Goal: Task Accomplishment & Management: Manage account settings

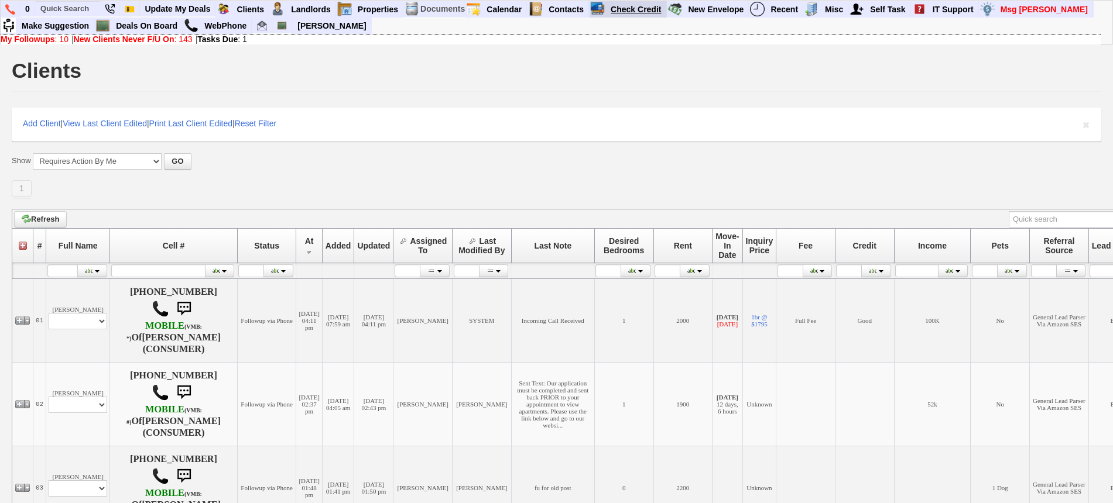
click at [612, 4] on link "Check Credit" at bounding box center [636, 9] width 60 height 15
click at [159, 30] on link "Deals On Board" at bounding box center [146, 25] width 71 height 15
click at [82, 5] on input "text" at bounding box center [68, 8] width 64 height 15
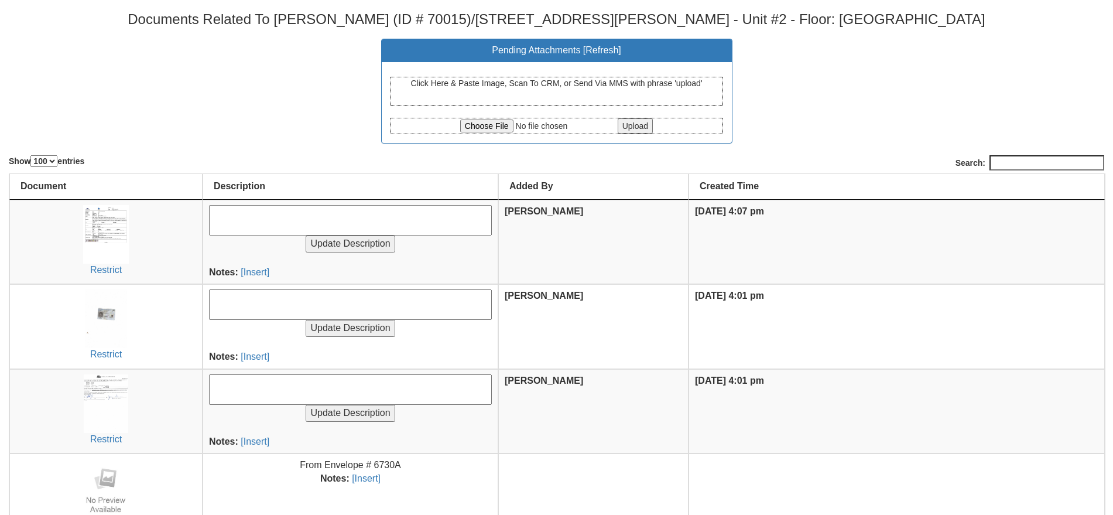
select select "100"
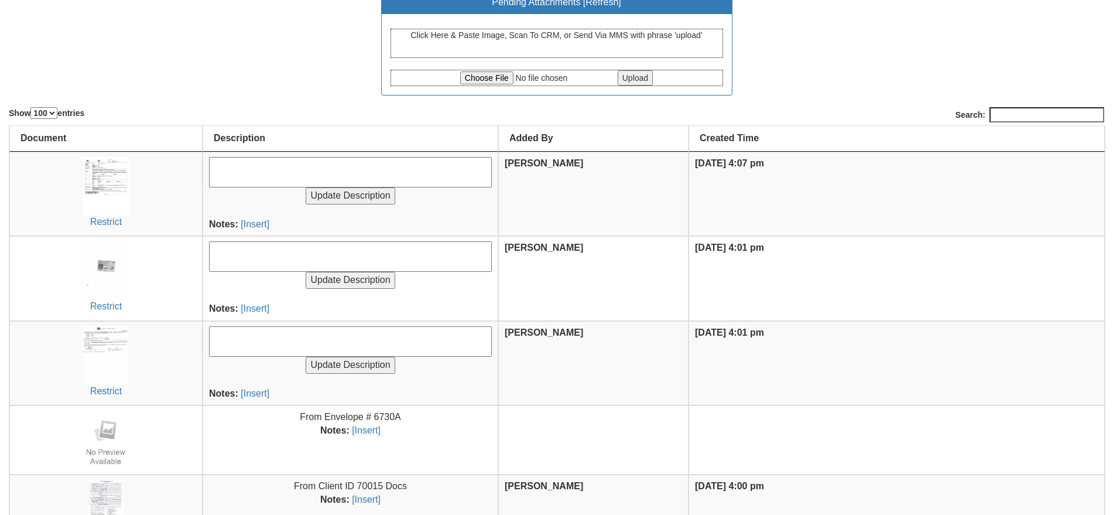
scroll to position [73, 0]
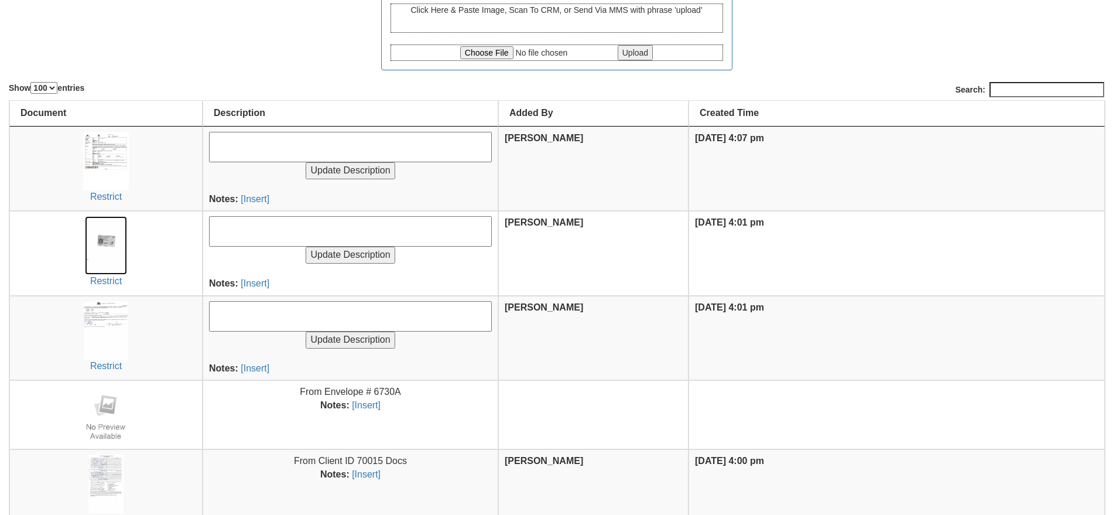
click at [117, 238] on img at bounding box center [106, 245] width 42 height 59
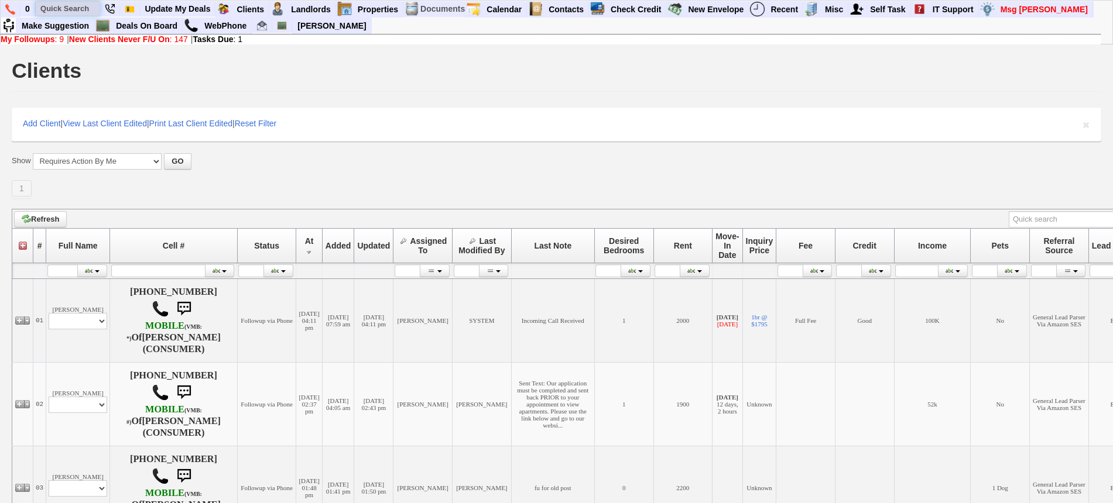
click at [77, 9] on input "text" at bounding box center [68, 8] width 64 height 15
paste input "914-815-8994"
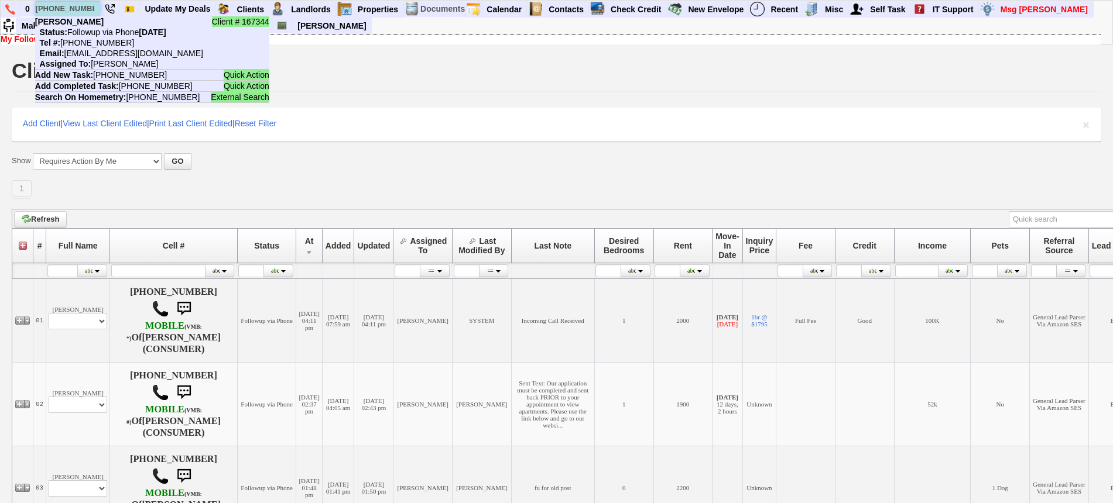
click at [78, 3] on input "914-815-8994" at bounding box center [68, 8] width 64 height 15
click at [78, 6] on input "914-815-8994" at bounding box center [68, 8] width 64 height 15
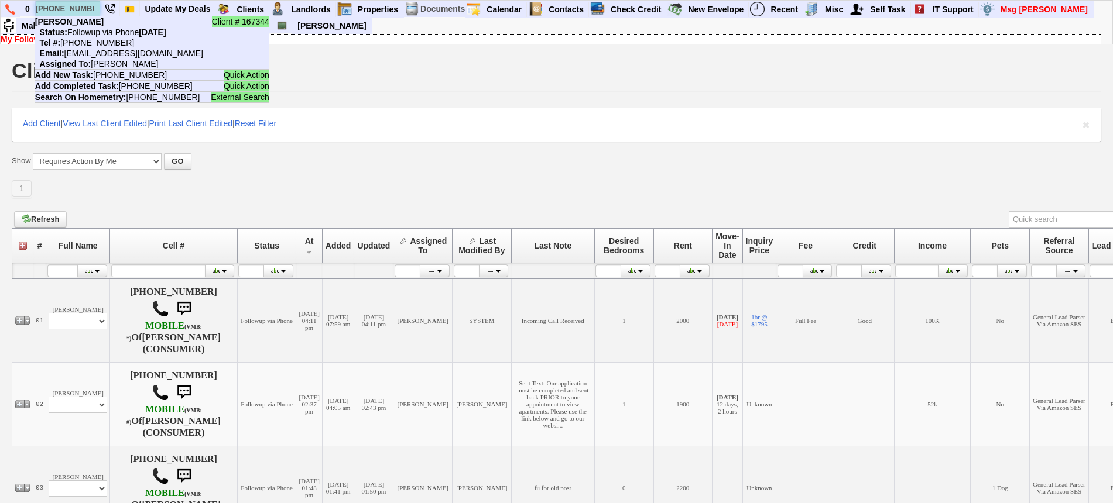
click at [78, 6] on input "914-815-8994" at bounding box center [68, 8] width 64 height 15
paste input "349-0273"
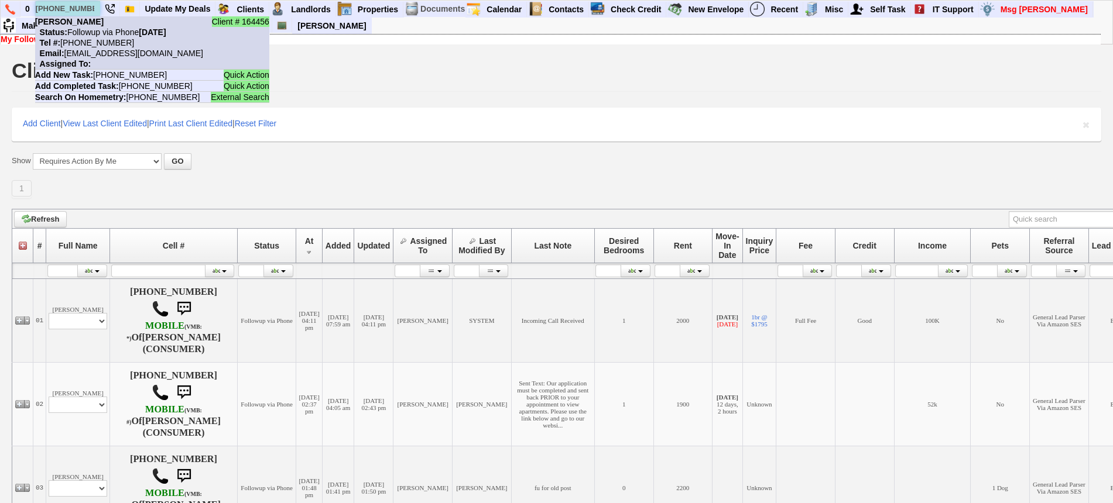
type input "914-349-0273"
click at [90, 29] on nobr "Status: Followup via Phone Tuesday, August 19th, 2025" at bounding box center [100, 32] width 131 height 9
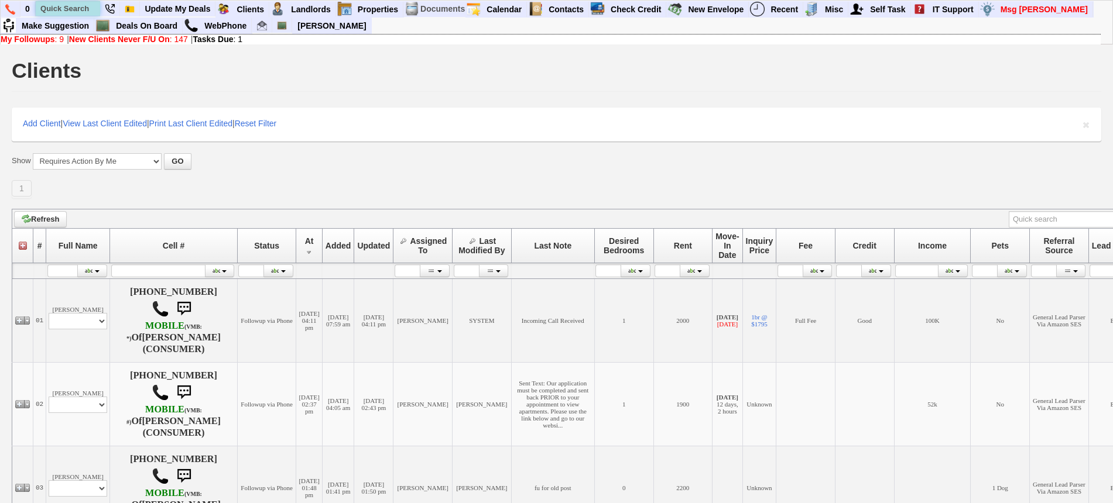
click at [86, 6] on input "text" at bounding box center [68, 8] width 64 height 15
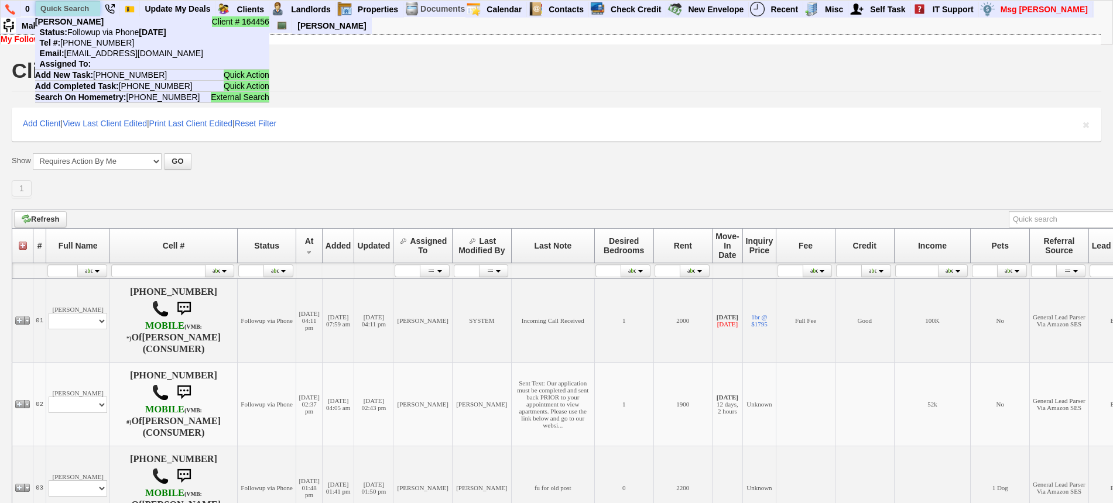
paste input "347-517-6009"
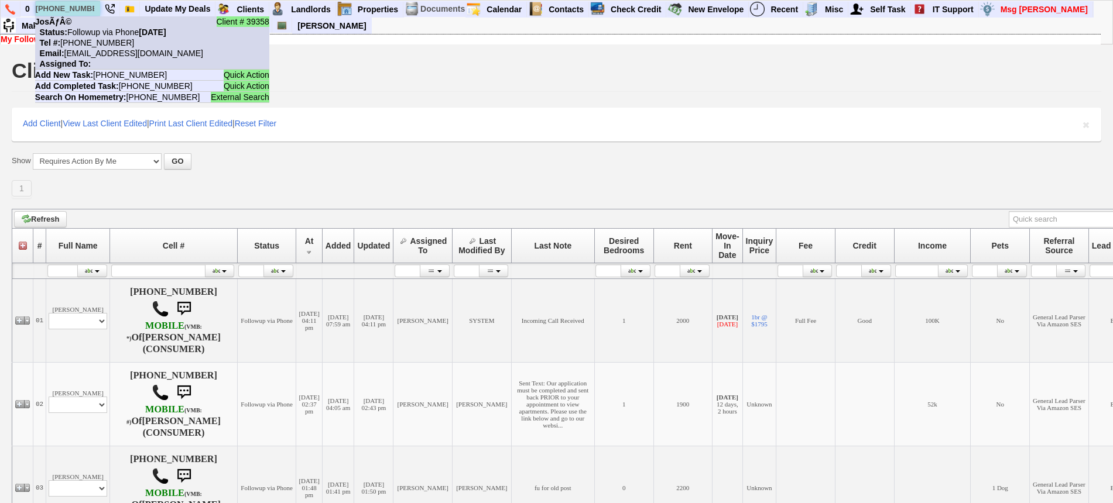
type input "347-517-6009"
click at [95, 28] on nobr "Status: Followup via Phone Tuesday, August 19th, 2025" at bounding box center [100, 32] width 131 height 9
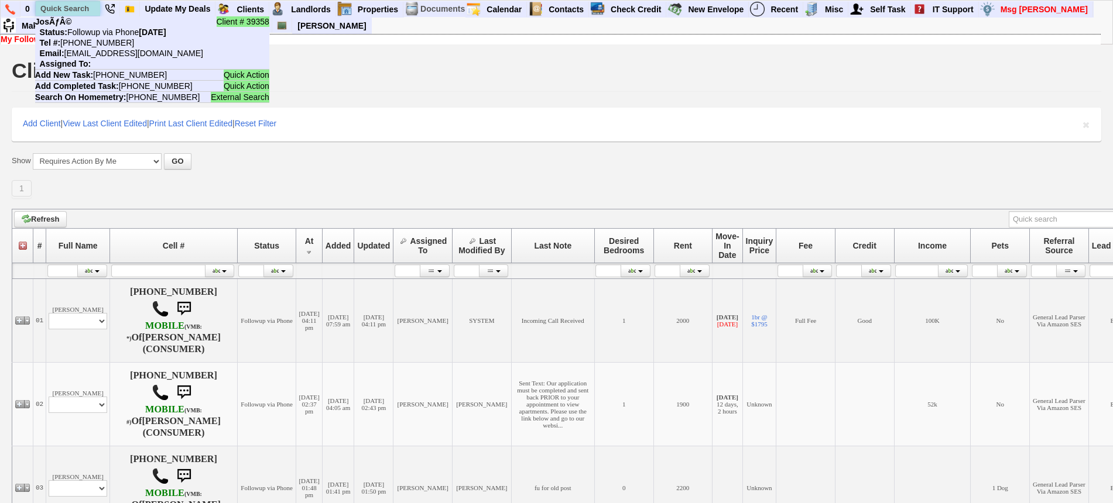
click at [74, 4] on input "text" at bounding box center [68, 8] width 64 height 15
paste input "[PHONE_NUMBER]"
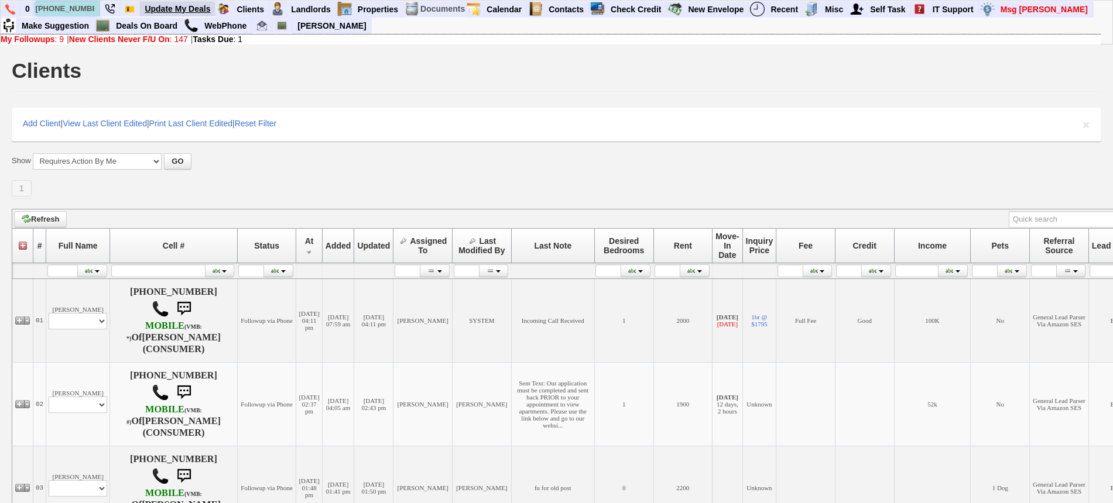
type input "[PHONE_NUMBER]"
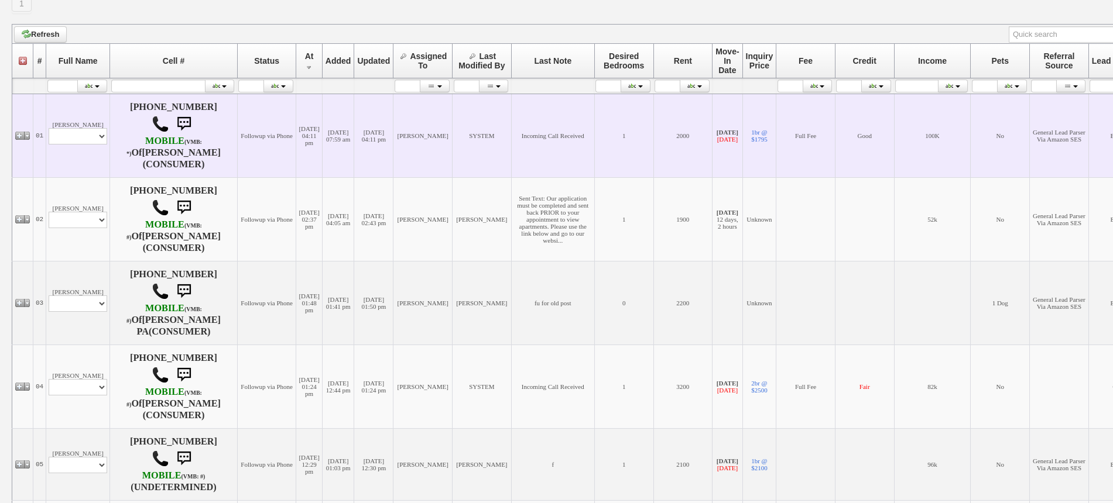
scroll to position [220, 0]
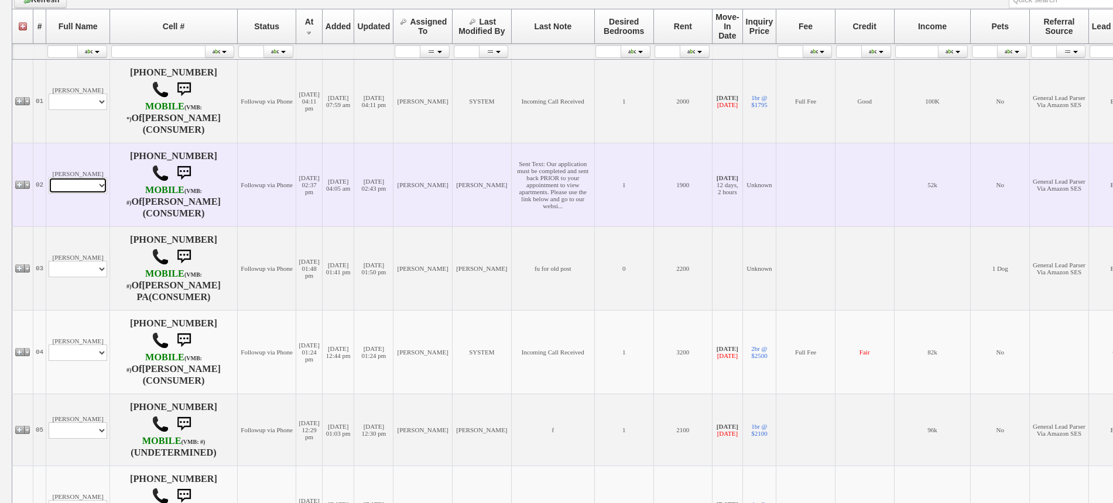
click at [86, 179] on select "Profile Edit Print Email Externally (Will Not Be Tracked In CRM) Closed Deals" at bounding box center [78, 185] width 59 height 16
select select "ChangeURL,/crm/custom/edit_client_form.php?redirect=%2Fcrm%2Fclients.php&id=167…"
click at [49, 177] on select "Profile Edit Print Email Externally (Will Not Be Tracked In CRM) Closed Deals" at bounding box center [78, 185] width 59 height 16
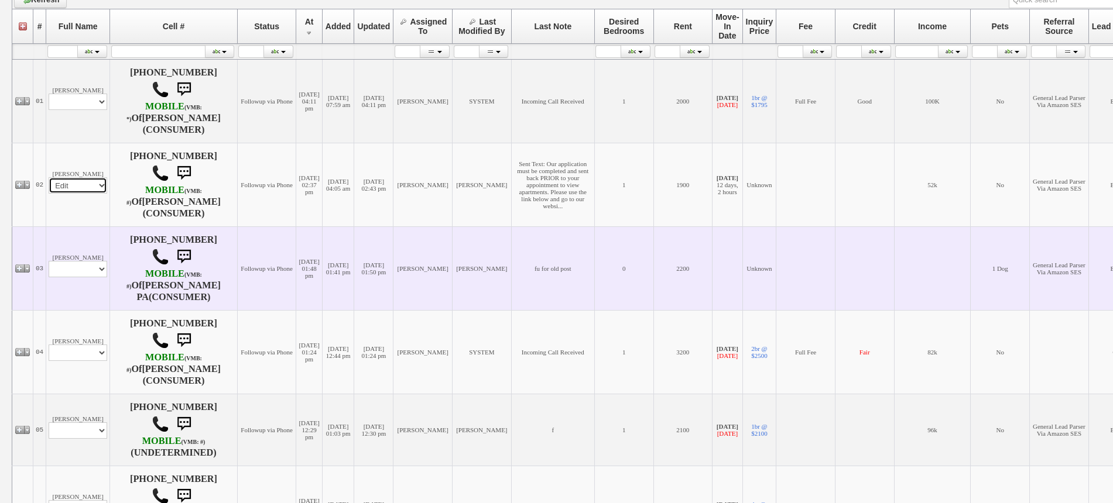
select select
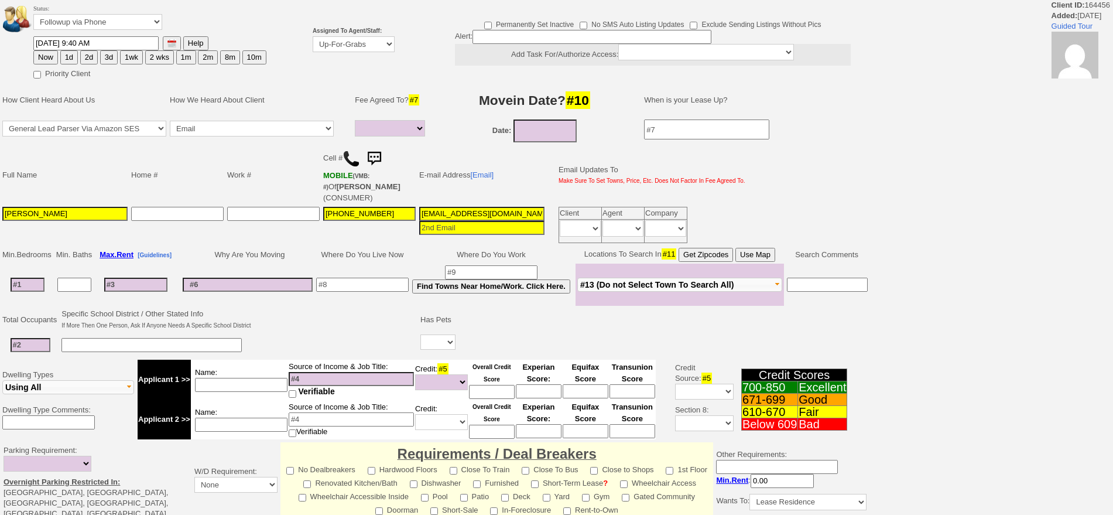
select select
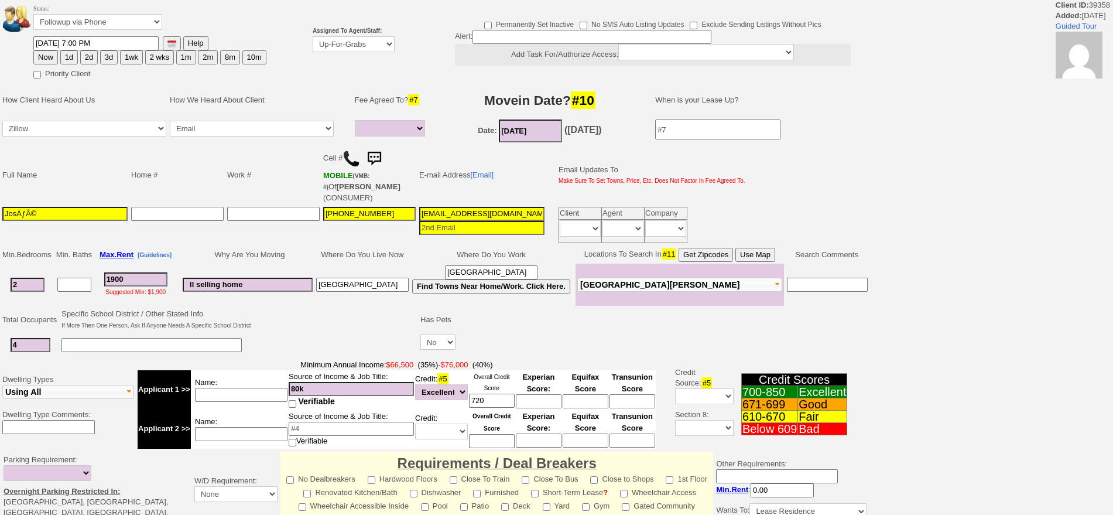
select select
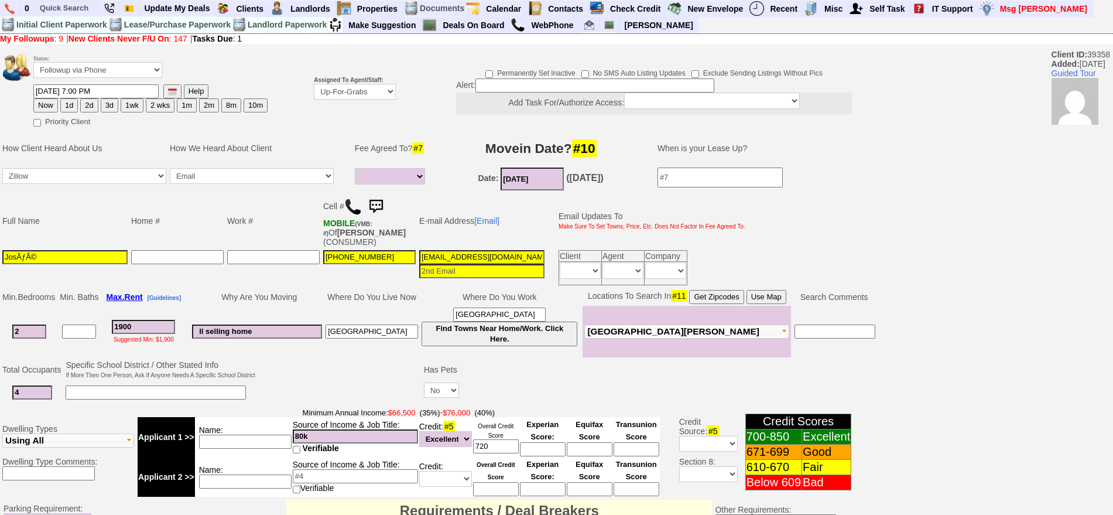
drag, startPoint x: 105, startPoint y: 253, endPoint x: 0, endPoint y: 252, distance: 105.4
click at [0, 252] on td "Full Name Home # Work # Cell # MOBILE (VMB: #) Of WEIR,VIVIAN (CONSUMER) E-mail…" at bounding box center [439, 240] width 878 height 95
click at [7, 258] on input "abigale" at bounding box center [64, 257] width 125 height 14
type input "Abigale"
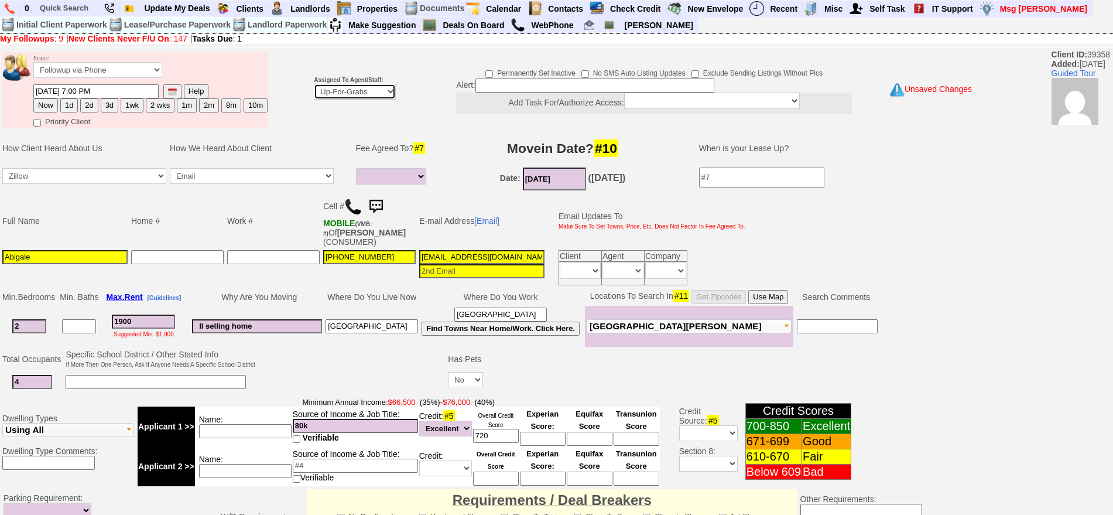
click at [375, 90] on select "Up-For-Grabs ***** STAFF ***** Bob Bruno 914-419-3579 Cristy Liberto 914-486-10…" at bounding box center [355, 92] width 82 height 16
select select "148"
click at [314, 84] on select "Up-For-Grabs ***** STAFF ***** Bob Bruno 914-419-3579 Cristy Liberto 914-486-10…" at bounding box center [355, 92] width 82 height 16
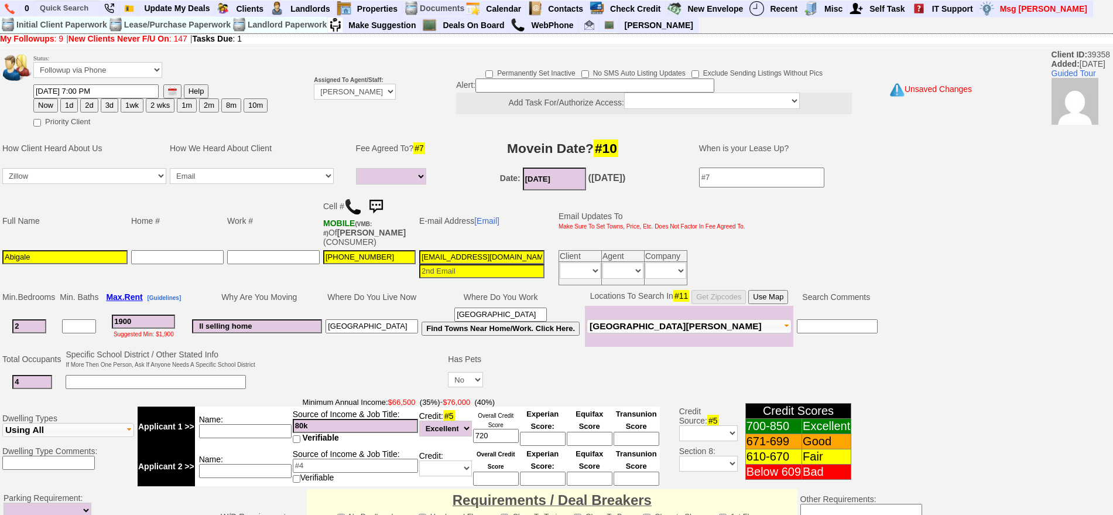
click at [71, 100] on button "1d" at bounding box center [69, 105] width 18 height 14
type input "08/20/2025 09:37 PM"
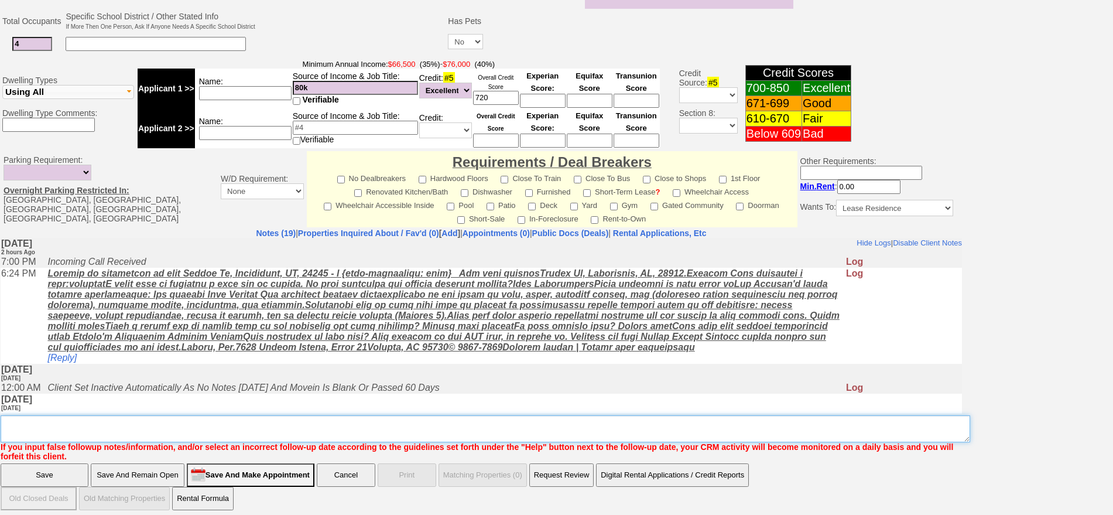
click at [437, 424] on textarea "Insert New Note Here" at bounding box center [485, 428] width 969 height 27
type textarea "ardell ?"
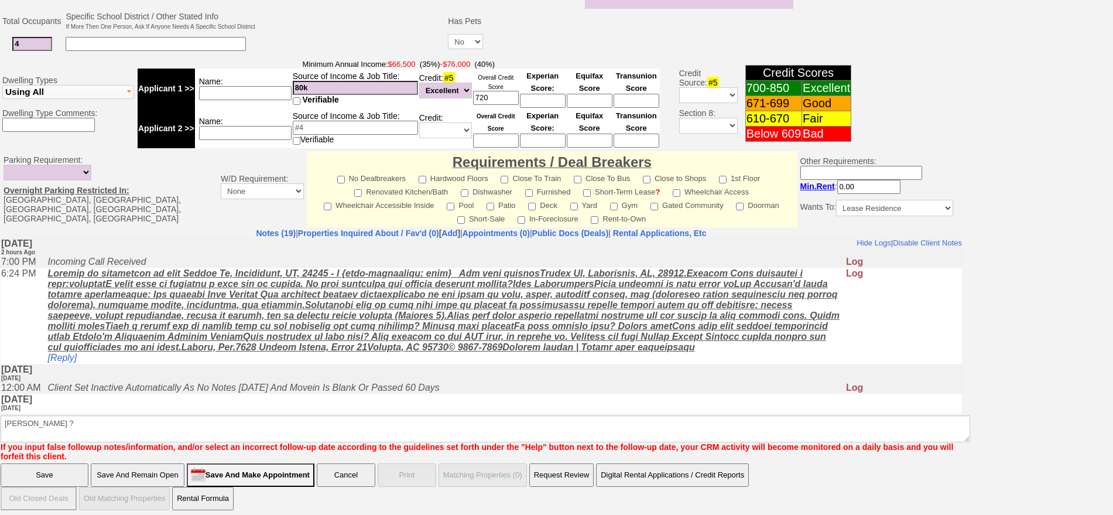
click input "Save" at bounding box center [45, 474] width 88 height 23
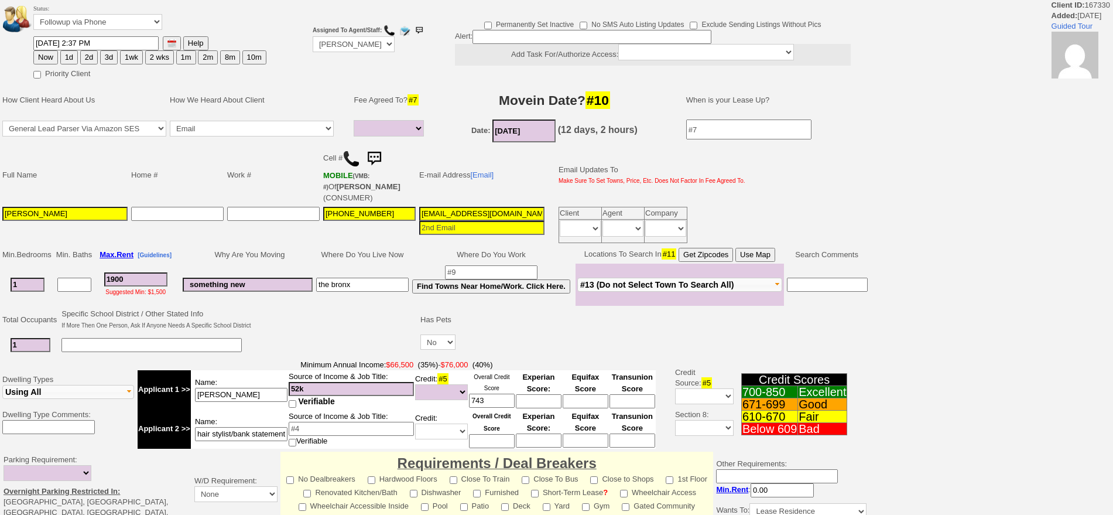
select select
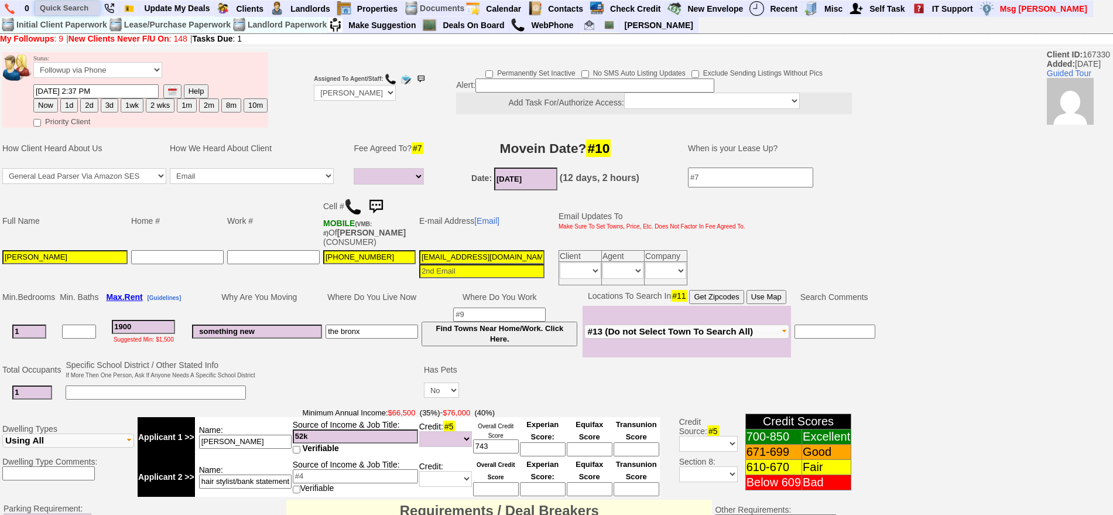
click at [77, 5] on input "text" at bounding box center [67, 8] width 64 height 15
paste input "[PHONE_NUMBER]"
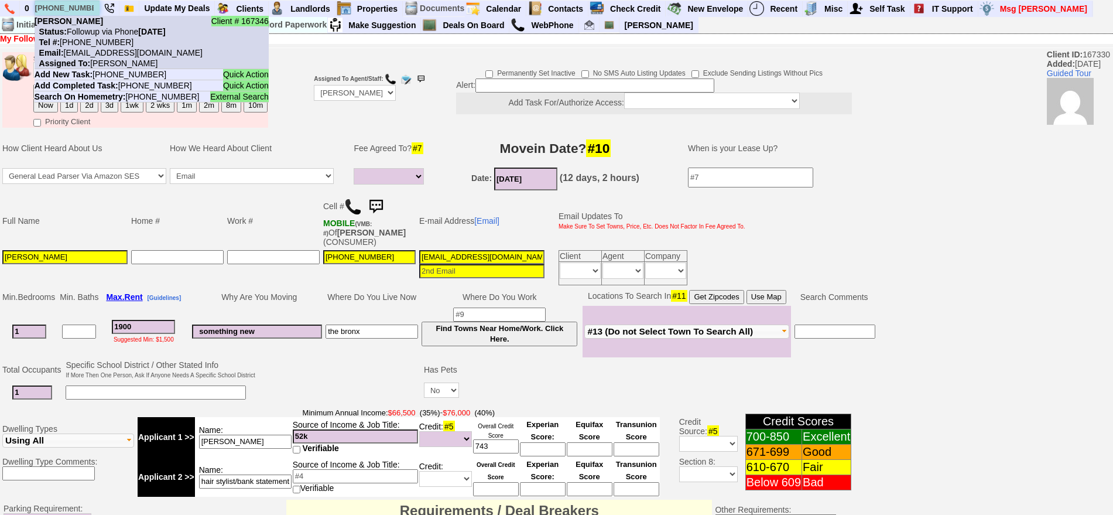
type input "[PHONE_NUMBER]"
click at [111, 42] on nobr "Tel #: [PHONE_NUMBER]" at bounding box center [84, 41] width 99 height 9
